Goal: Task Accomplishment & Management: Complete application form

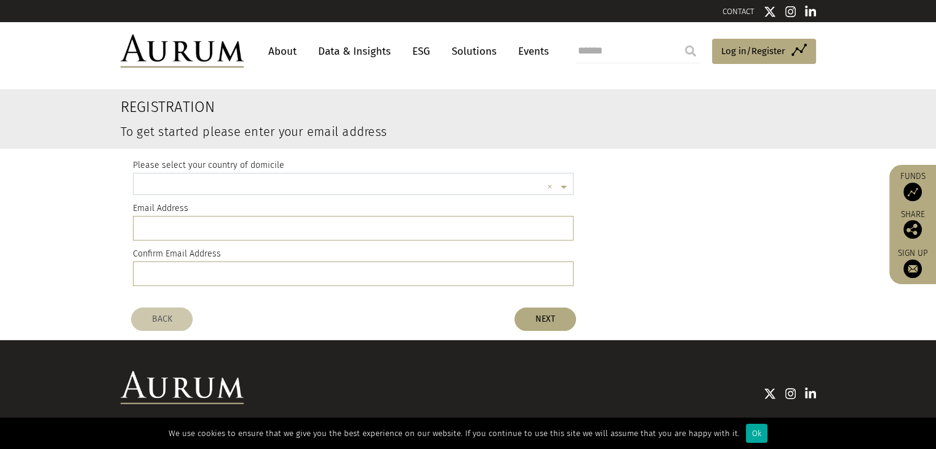
scroll to position [2, 0]
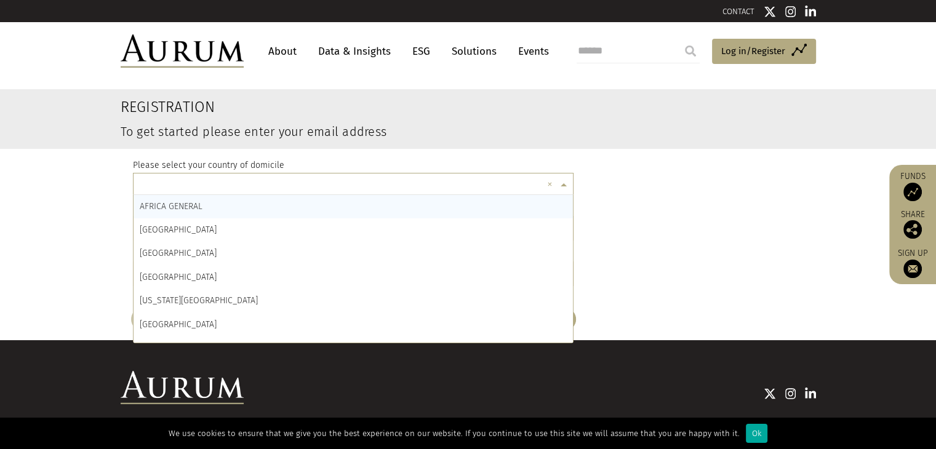
click at [561, 182] on span at bounding box center [565, 185] width 15 height 14
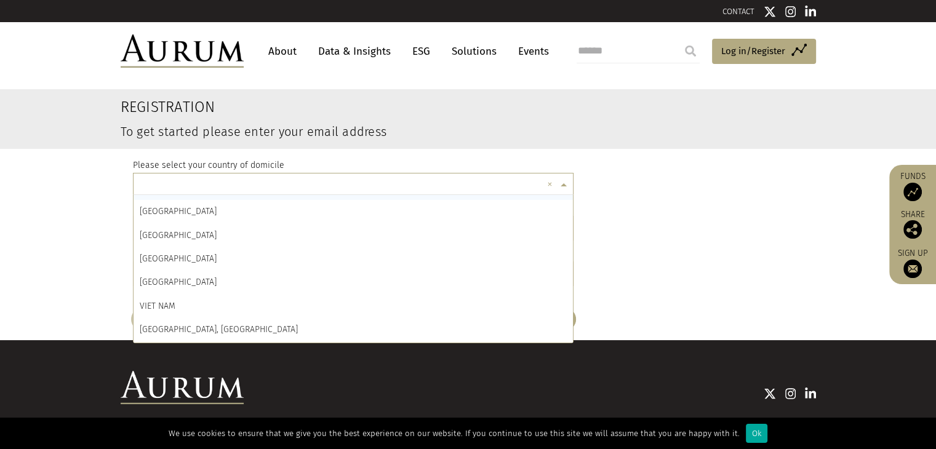
scroll to position [5714, 0]
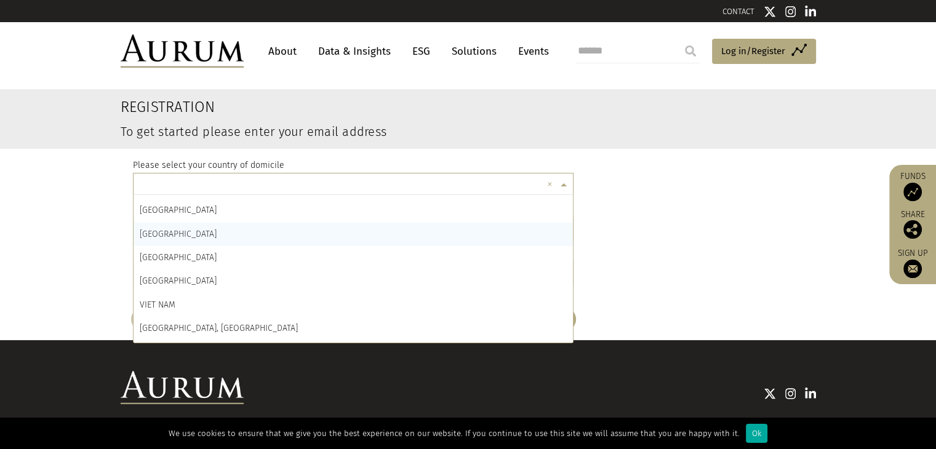
drag, startPoint x: 490, startPoint y: 225, endPoint x: 481, endPoint y: 247, distance: 24.0
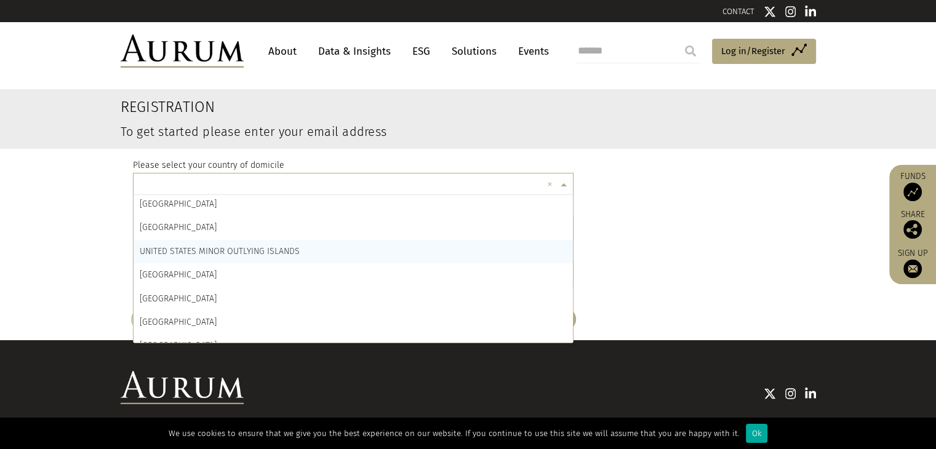
scroll to position [5648, 0]
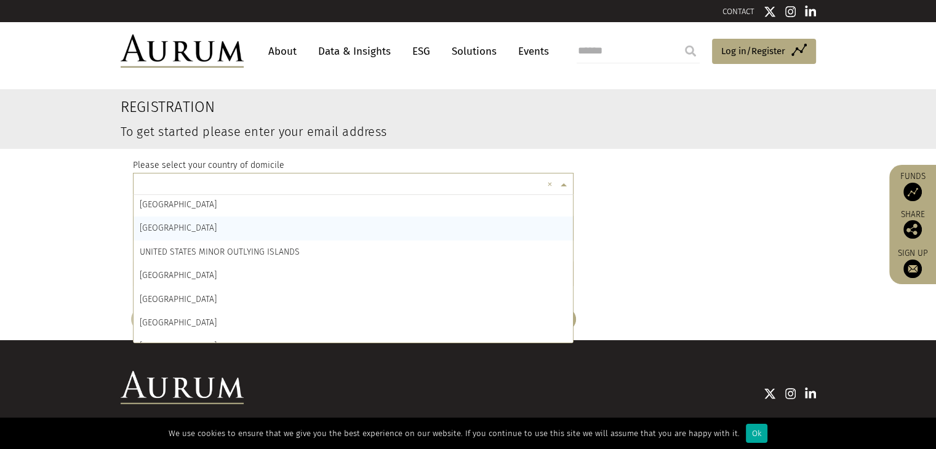
click at [350, 224] on div "[GEOGRAPHIC_DATA]" at bounding box center [354, 228] width 440 height 23
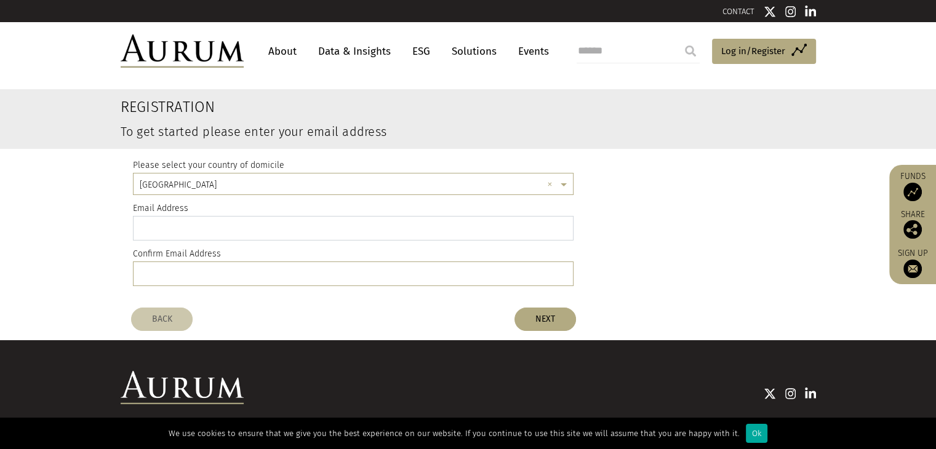
click at [350, 224] on input "email" at bounding box center [353, 228] width 441 height 25
type input "**********"
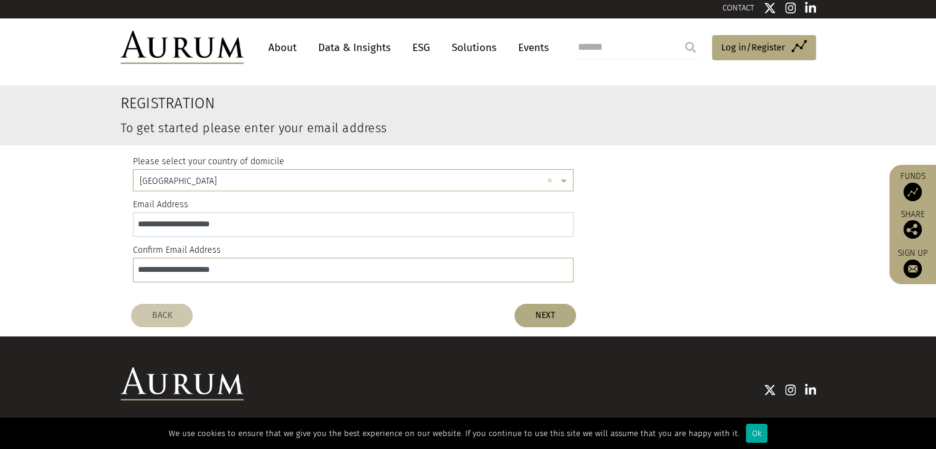
scroll to position [2, 0]
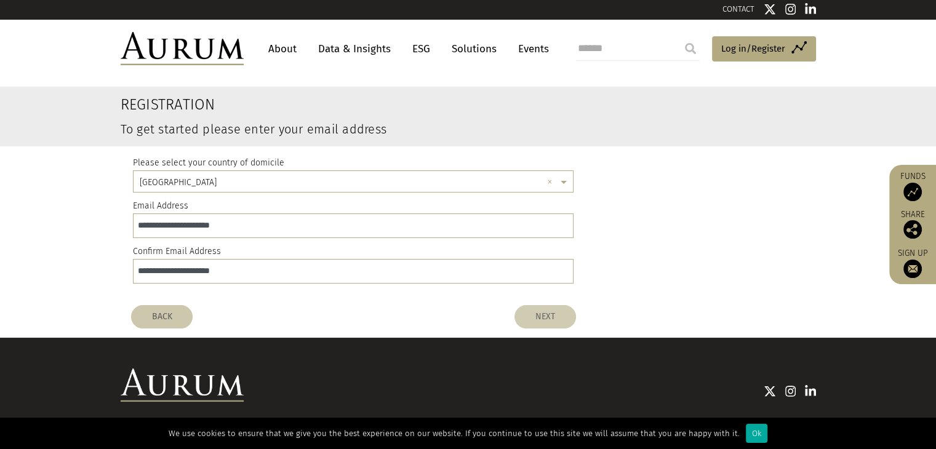
click at [539, 316] on button "NEXT" at bounding box center [546, 316] width 62 height 23
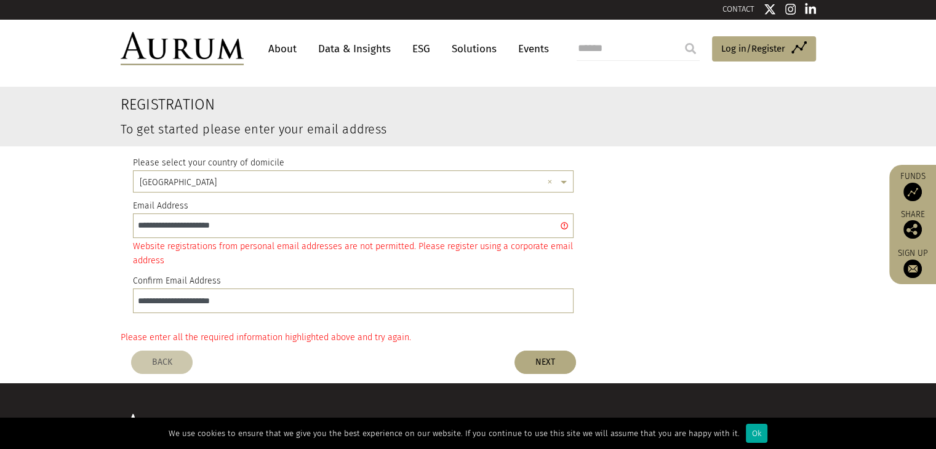
click at [346, 255] on div "Website registrations from personal email addresses are not permitted. Please r…" at bounding box center [353, 253] width 441 height 28
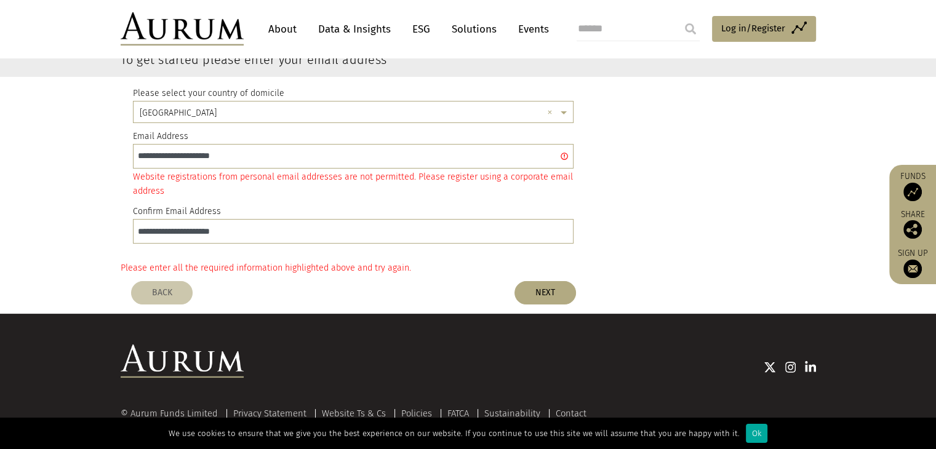
scroll to position [57, 0]
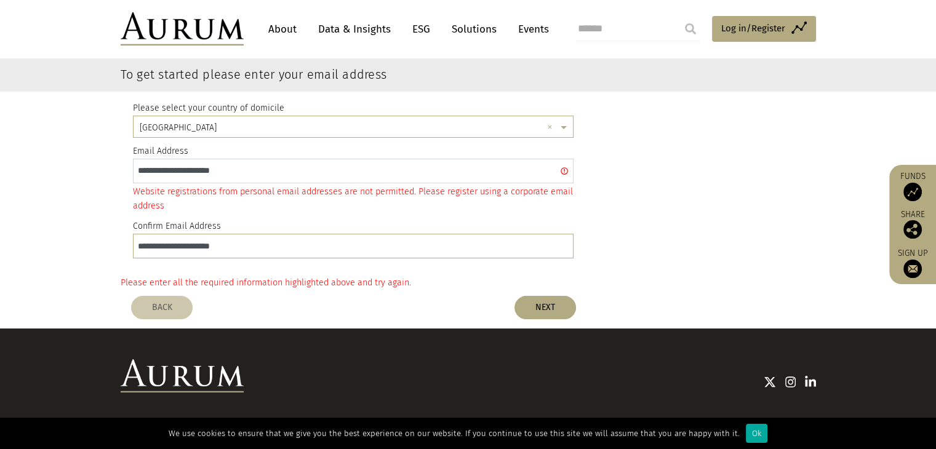
click at [249, 170] on input "**********" at bounding box center [353, 171] width 441 height 25
type input "*"
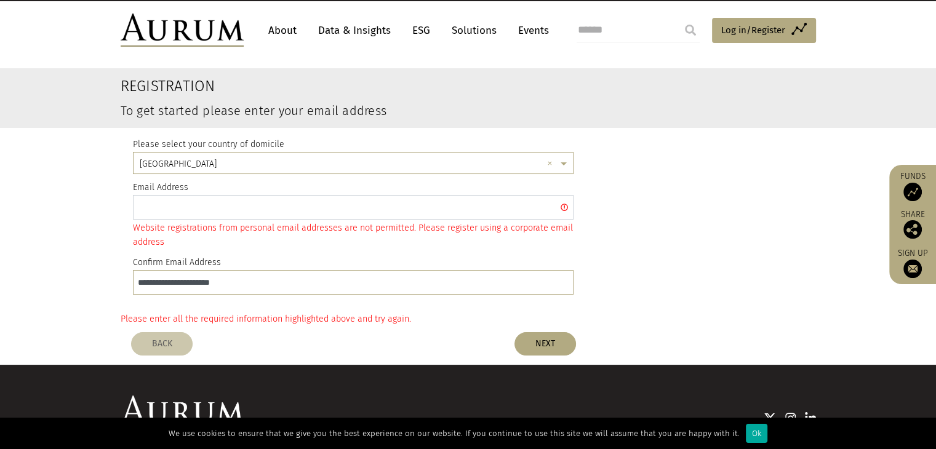
scroll to position [20, 0]
